Goal: Information Seeking & Learning: Compare options

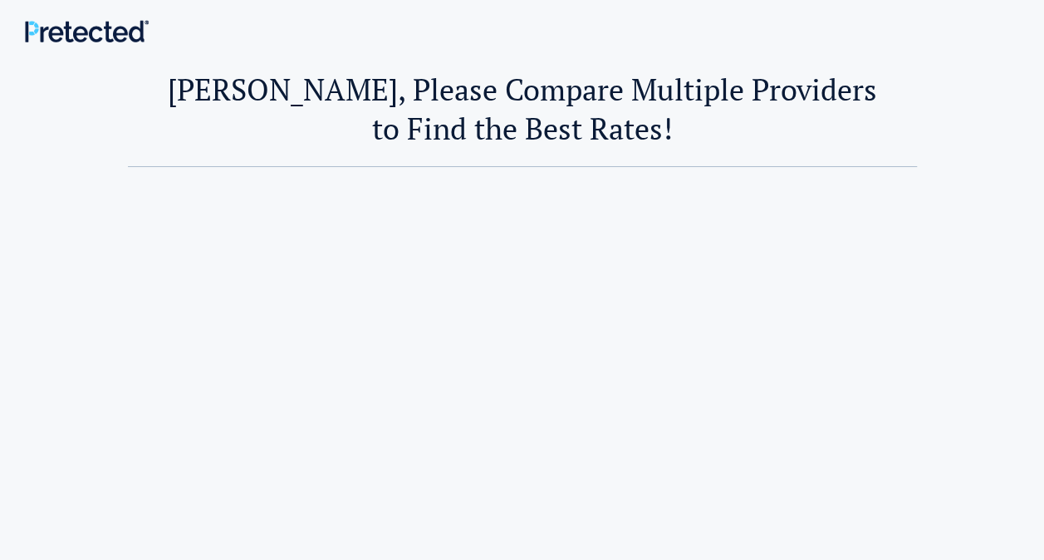
click at [40, 367] on div at bounding box center [522, 421] width 971 height 509
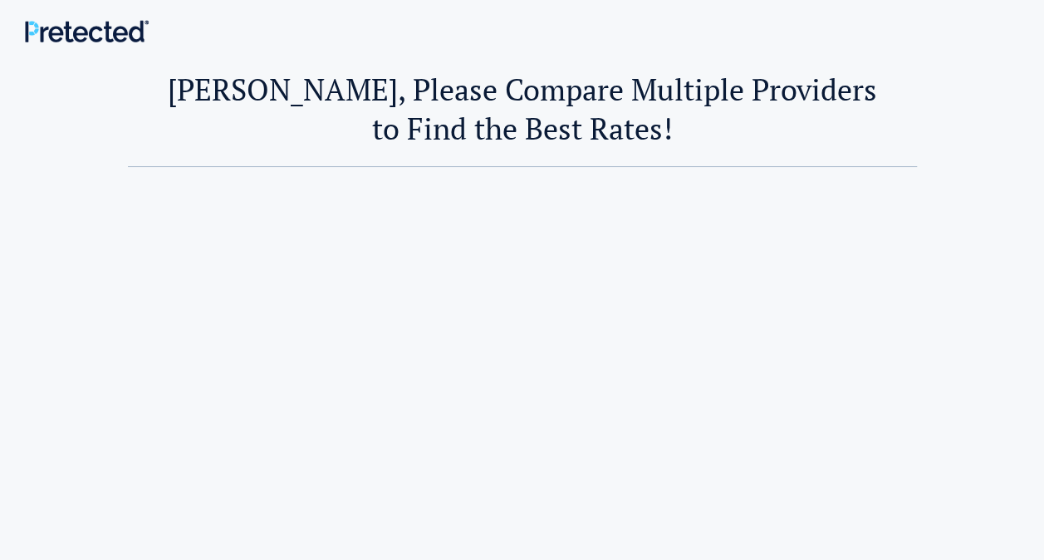
click at [40, 367] on div at bounding box center [522, 421] width 971 height 509
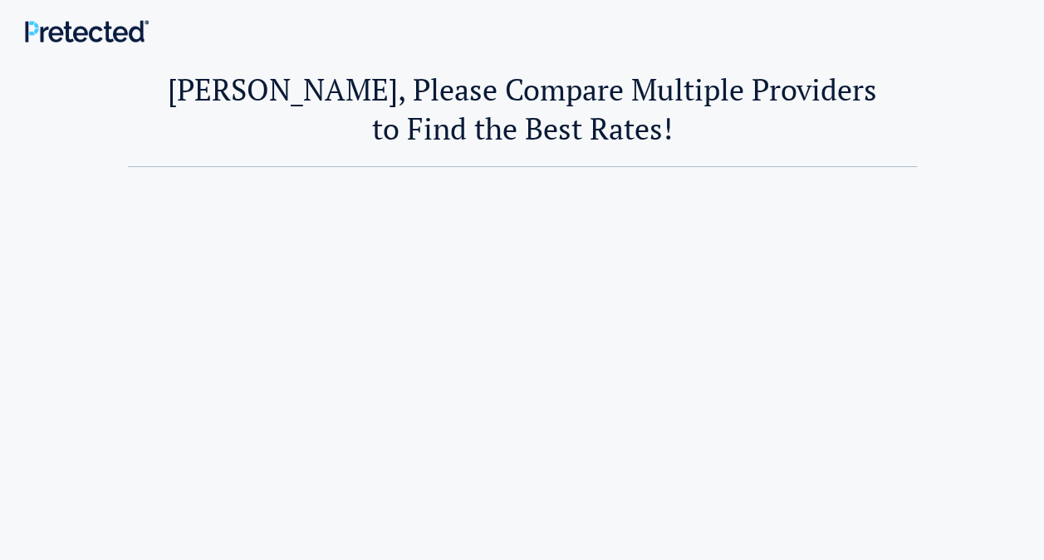
click at [40, 367] on div at bounding box center [522, 421] width 971 height 509
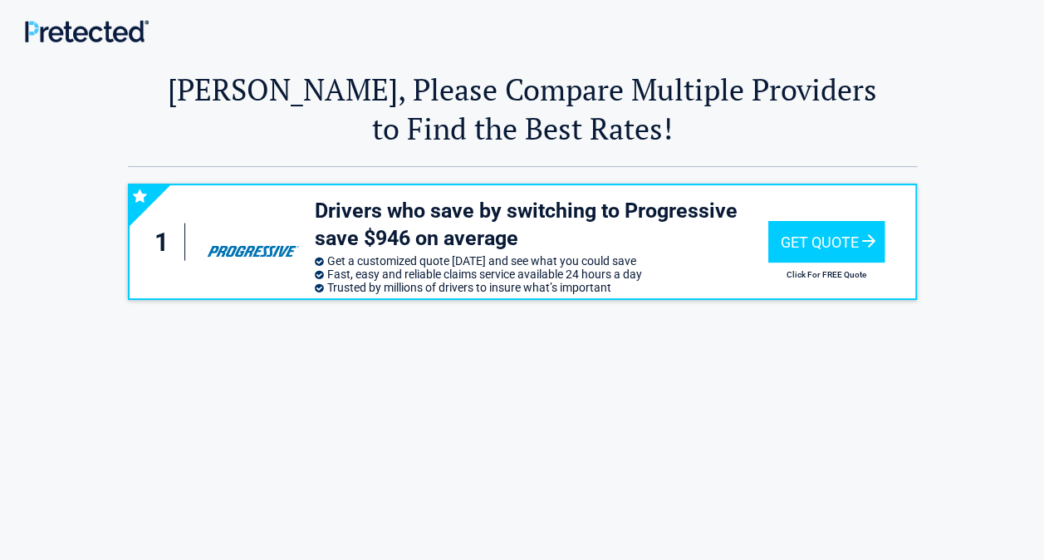
click at [40, 367] on div "1 Drivers who save by switching to Progressive save $946 on average Get a custo…" at bounding box center [522, 421] width 971 height 509
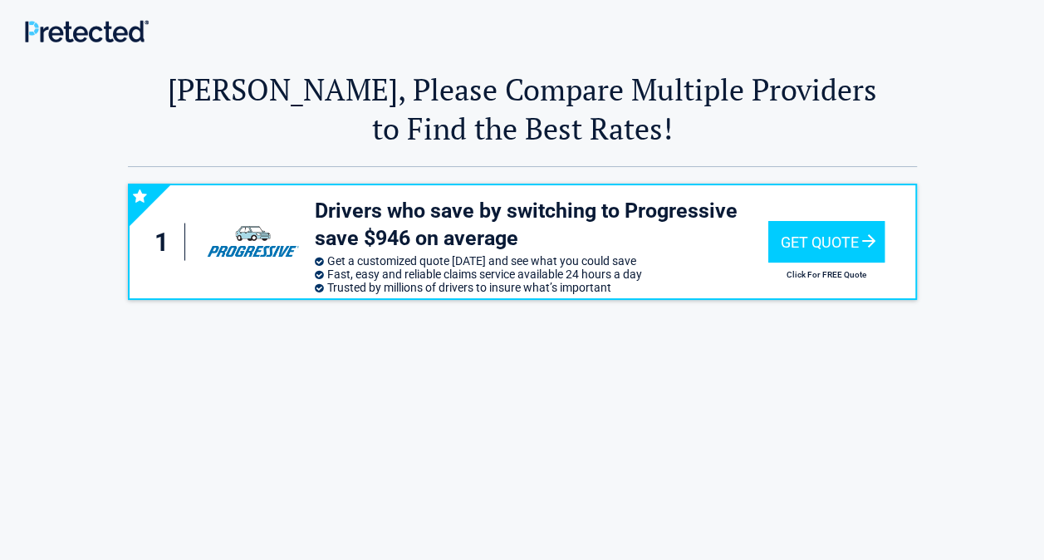
click at [40, 367] on div "1 Drivers who save by switching to Progressive save $946 on average Get a custo…" at bounding box center [522, 421] width 971 height 509
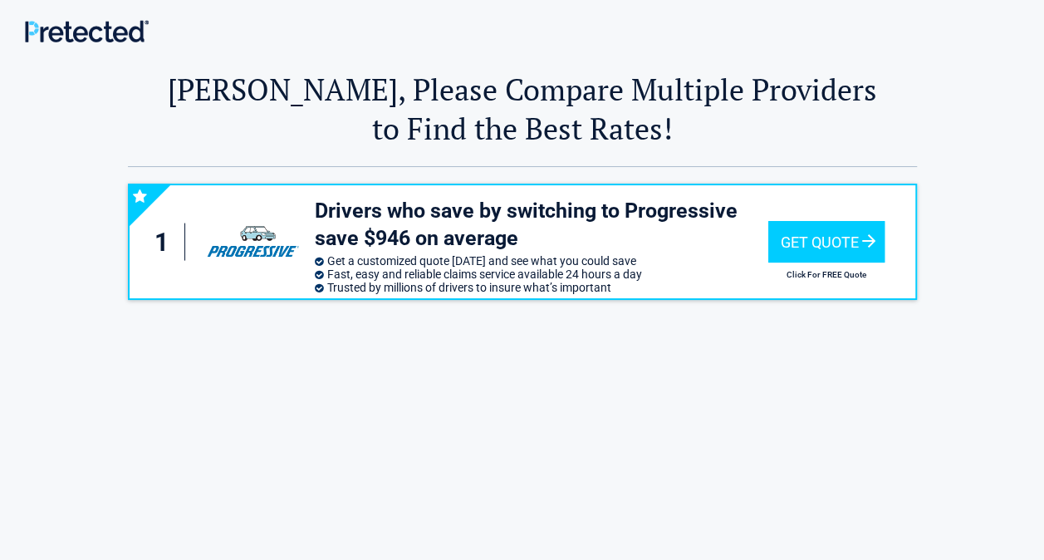
click at [40, 367] on div "1 Drivers who save by switching to Progressive save $946 on average Get a custo…" at bounding box center [522, 421] width 971 height 509
click at [41, 360] on div "1 Drivers who save by switching to Progressive save $946 on average Get a custo…" at bounding box center [522, 421] width 971 height 509
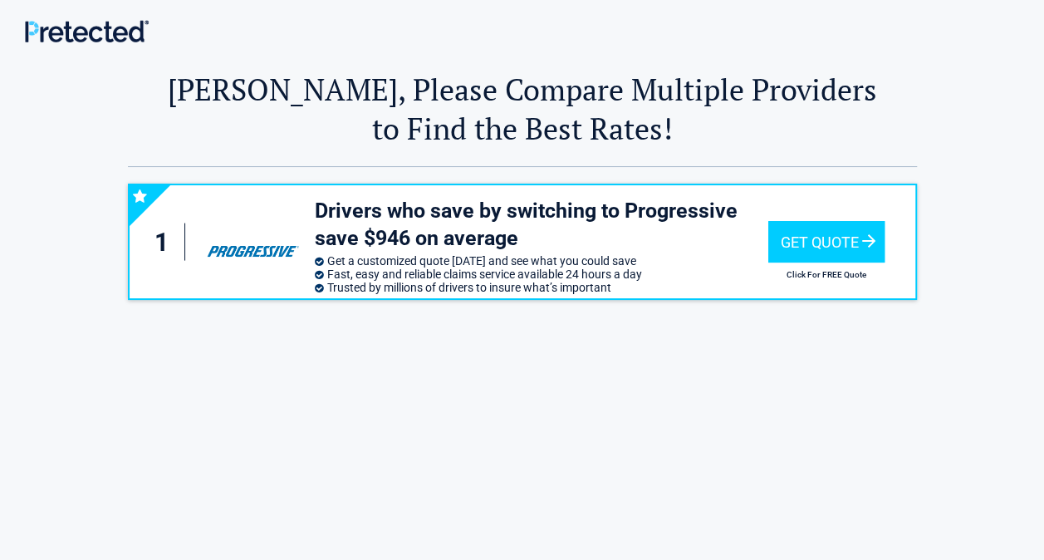
click at [41, 360] on div "1 Drivers who save by switching to Progressive save $946 on average Get a custo…" at bounding box center [522, 421] width 971 height 509
drag, startPoint x: 41, startPoint y: 360, endPoint x: 32, endPoint y: 364, distance: 10.0
click at [32, 364] on div "1 Drivers who save by switching to Progressive save $946 on average Get a custo…" at bounding box center [522, 421] width 1044 height 509
